Goal: Task Accomplishment & Management: Manage account settings

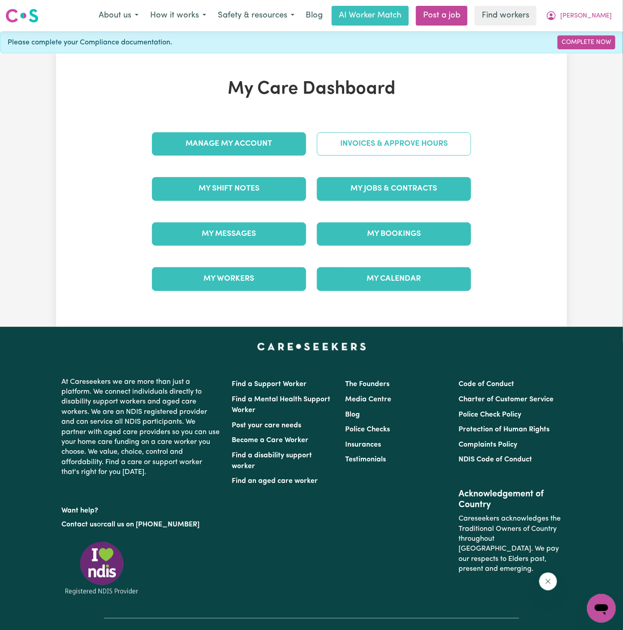
click at [385, 139] on link "Invoices & Approve Hours" at bounding box center [394, 143] width 154 height 23
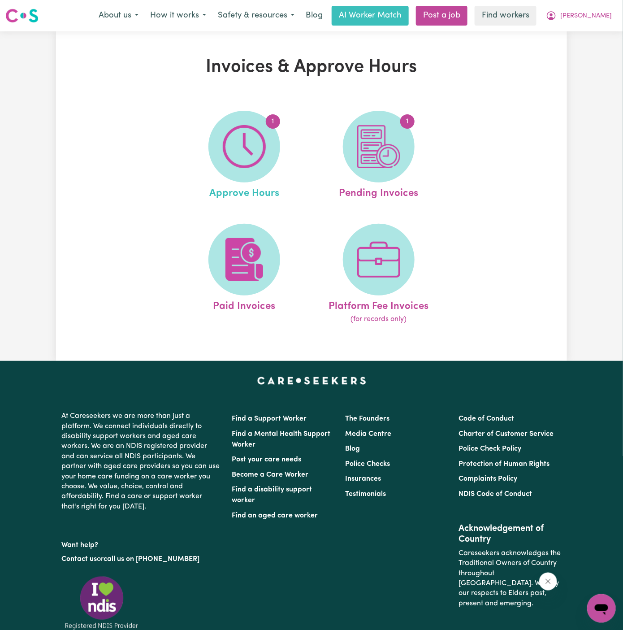
click at [199, 137] on link "1 Approve Hours" at bounding box center [244, 156] width 129 height 91
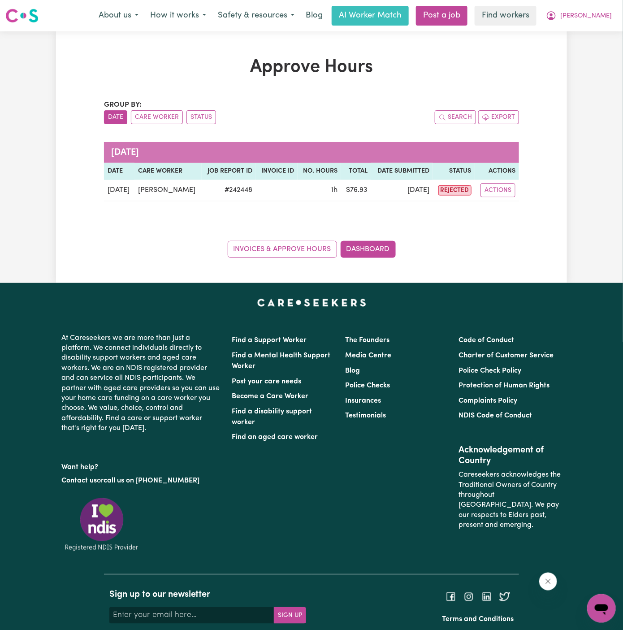
click at [239, 137] on div "Group by: Date Care Worker Status Search Export [DATE] Date Care worker Job Rep…" at bounding box center [311, 178] width 415 height 158
click at [315, 244] on link "Invoices & Approve Hours" at bounding box center [282, 249] width 109 height 17
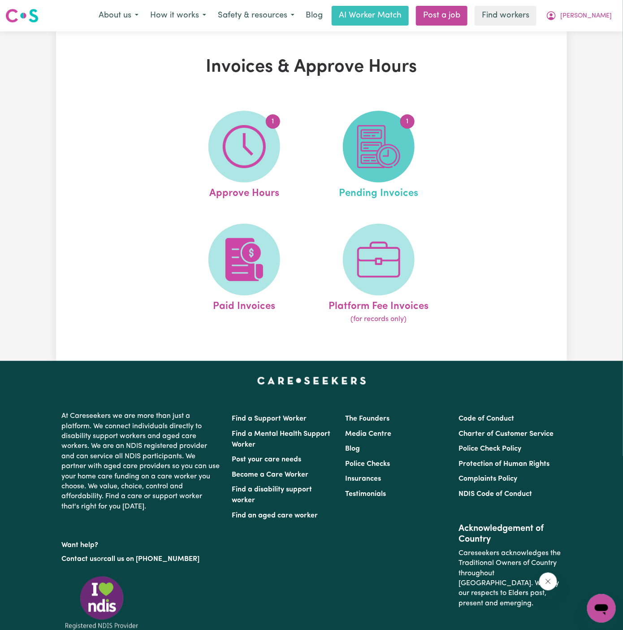
click at [376, 145] on img at bounding box center [378, 146] width 43 height 43
